Goal: Task Accomplishment & Management: Manage account settings

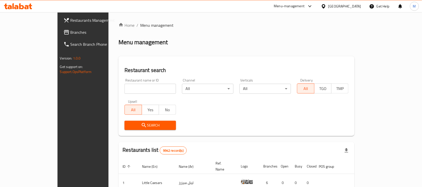
click at [358, 5] on div "[GEOGRAPHIC_DATA]" at bounding box center [344, 7] width 33 height 6
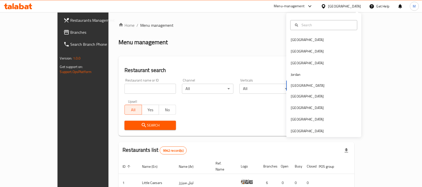
type input "u"
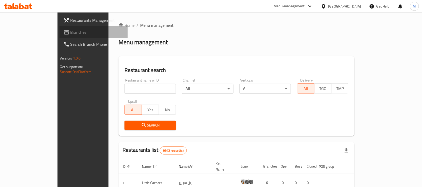
click at [71, 34] on span "Branches" at bounding box center [98, 32] width 54 height 6
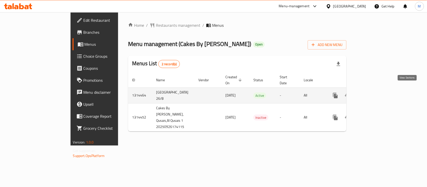
click at [374, 93] on icon "enhanced table" at bounding box center [371, 95] width 5 height 5
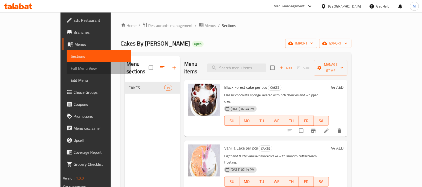
click at [71, 70] on span "Full Menu View" at bounding box center [99, 68] width 56 height 6
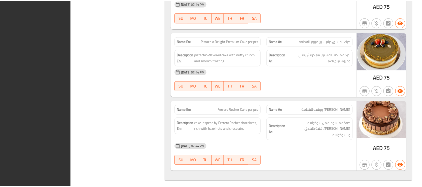
scroll to position [958, 0]
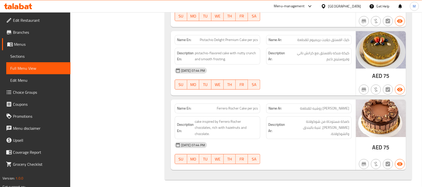
click at [20, 7] on icon at bounding box center [21, 6] width 5 height 6
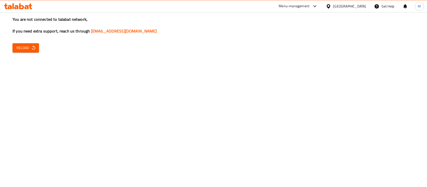
click at [28, 45] on span "Reload" at bounding box center [26, 48] width 19 height 6
click at [21, 53] on div "You are not connected to talabat network, If you need extra support, reach us t…" at bounding box center [213, 93] width 427 height 187
click at [29, 46] on span "Reload" at bounding box center [26, 48] width 19 height 6
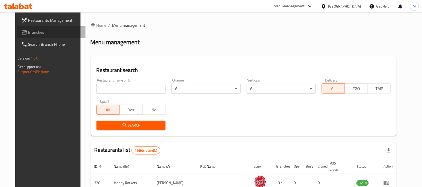
click at [28, 34] on span "Branches" at bounding box center [55, 32] width 54 height 6
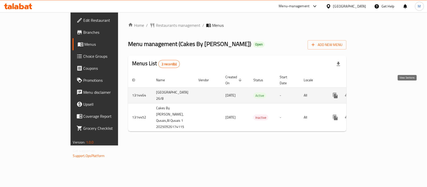
click at [374, 93] on icon "enhanced table" at bounding box center [371, 96] width 6 height 6
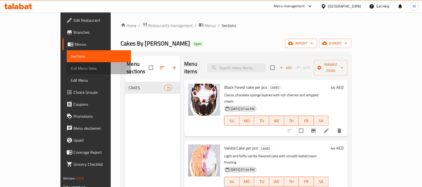
click at [71, 69] on span "Full Menu View" at bounding box center [99, 68] width 56 height 6
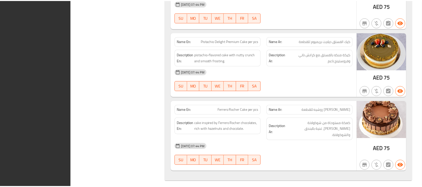
scroll to position [958, 0]
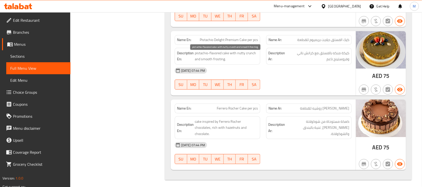
click at [197, 56] on span "pistachio-flavored cake with nutty crunch and smooth frosting." at bounding box center [226, 56] width 63 height 12
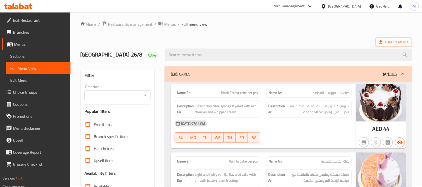
scroll to position [0, 0]
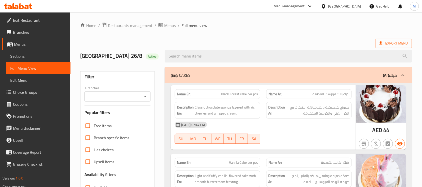
click at [37, 18] on span "Edit Restaurant" at bounding box center [40, 20] width 54 height 6
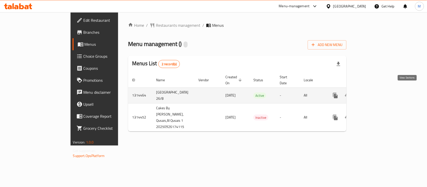
click at [374, 93] on icon "enhanced table" at bounding box center [371, 96] width 6 height 6
